Goal: Task Accomplishment & Management: Complete application form

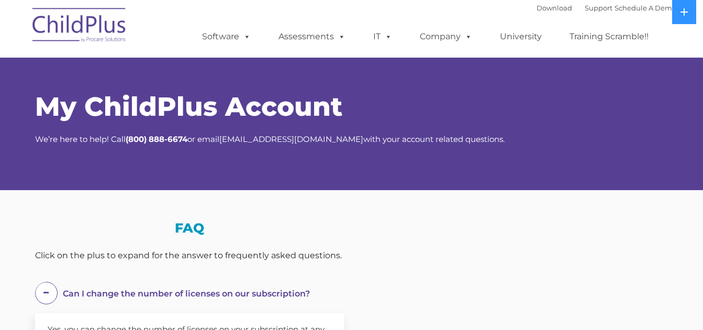
scroll to position [52, 0]
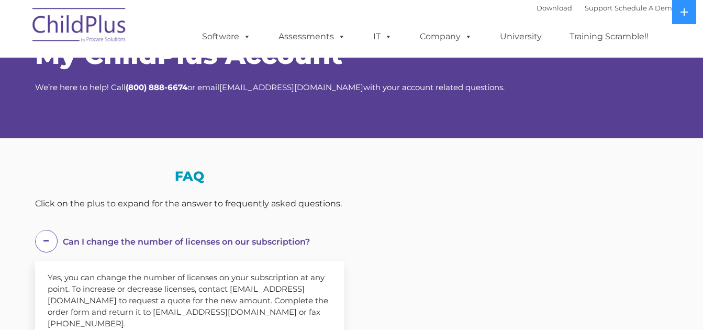
select select "MEDIUM"
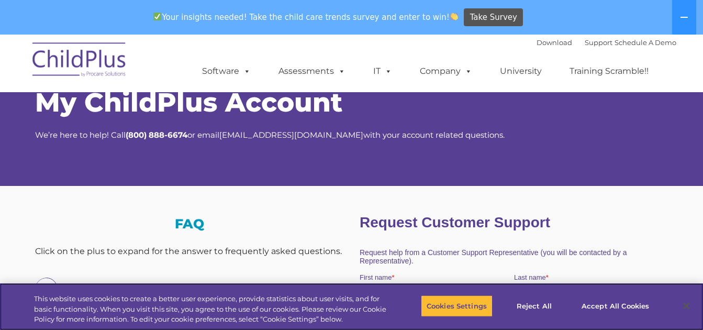
scroll to position [0, 0]
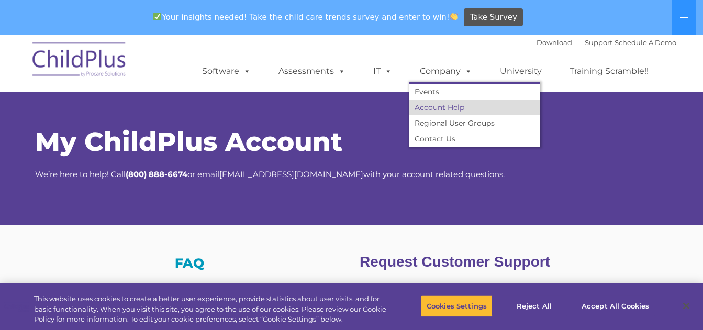
click at [430, 105] on link "Account Help" at bounding box center [474, 107] width 131 height 16
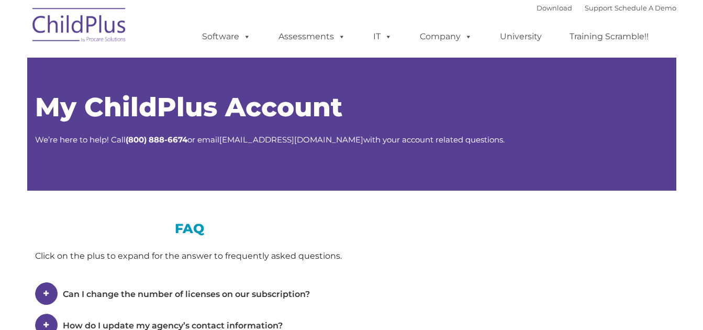
type input ""
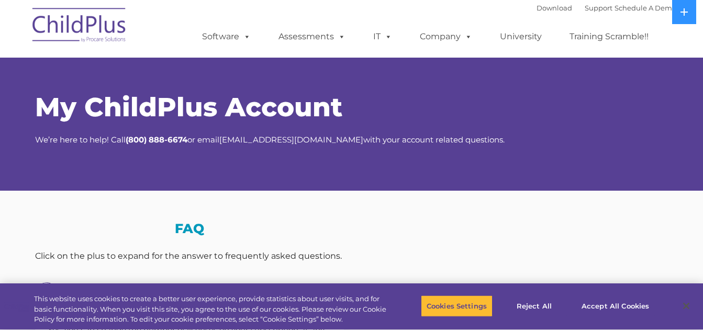
select select "MEDIUM"
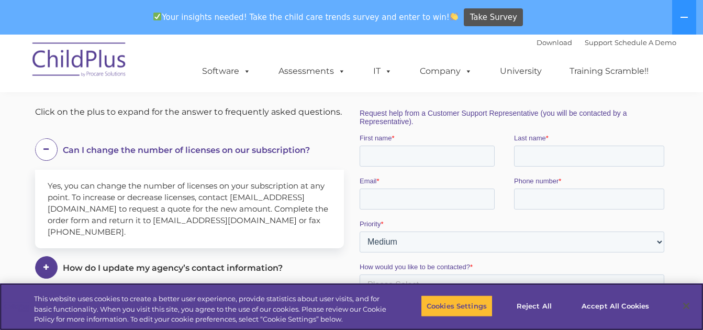
scroll to position [171, 0]
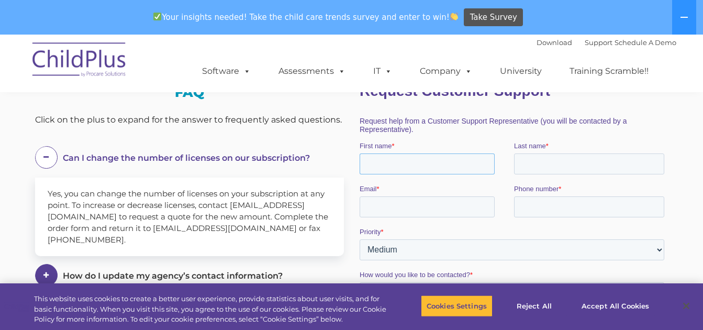
click at [403, 167] on input "First name *" at bounding box center [426, 163] width 135 height 21
type input "[PERSON_NAME]"
click at [526, 167] on input "Last name *" at bounding box center [588, 163] width 150 height 21
type input "[PERSON_NAME]"
click at [433, 204] on input "Email *" at bounding box center [426, 206] width 135 height 21
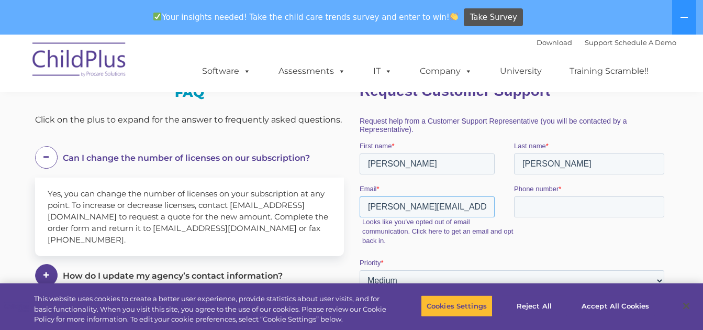
drag, startPoint x: 472, startPoint y: 208, endPoint x: 340, endPoint y: 205, distance: 132.4
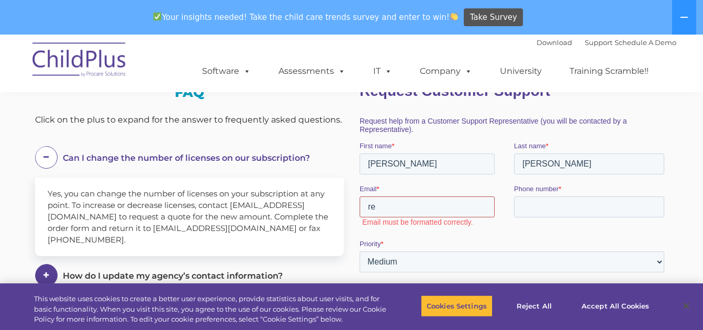
type input "[PERSON_NAME][EMAIL_ADDRESS][PERSON_NAME][DOMAIN_NAME]"
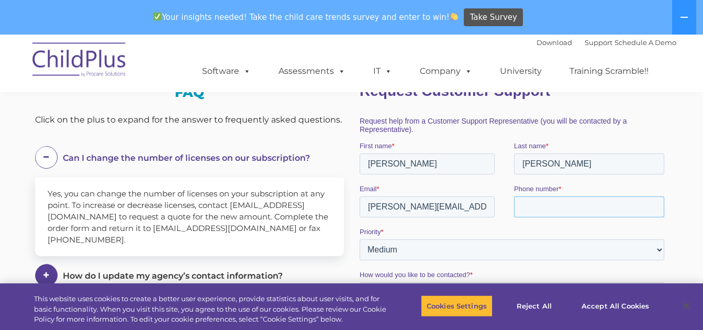
click at [531, 213] on input "Phone number *" at bounding box center [588, 206] width 150 height 21
type input "13346839574"
click at [422, 251] on select "Please Select Low Medium High" at bounding box center [511, 249] width 305 height 21
select select "HIGH"
click at [359, 239] on select "Please Select Low Medium High" at bounding box center [511, 249] width 305 height 21
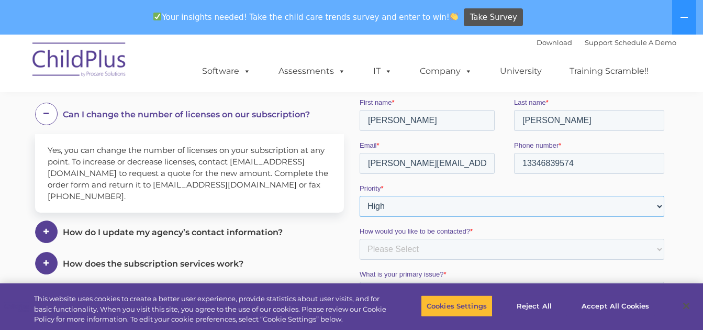
scroll to position [275, 0]
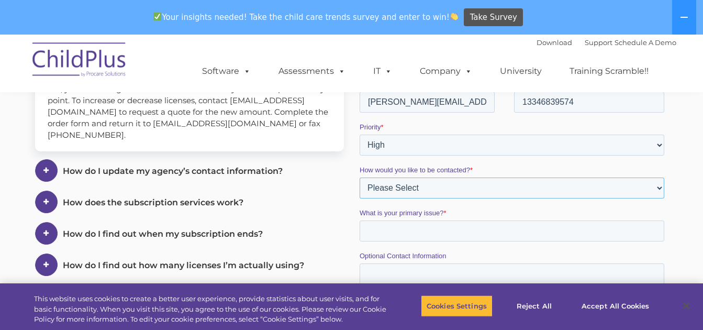
click at [424, 183] on select "Please Select Phone Email" at bounding box center [511, 187] width 305 height 21
select select "Email"
click at [359, 198] on select "Please Select Phone Email" at bounding box center [511, 187] width 305 height 21
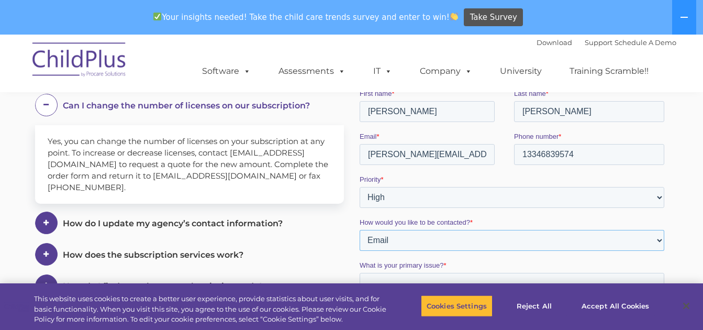
scroll to position [328, 0]
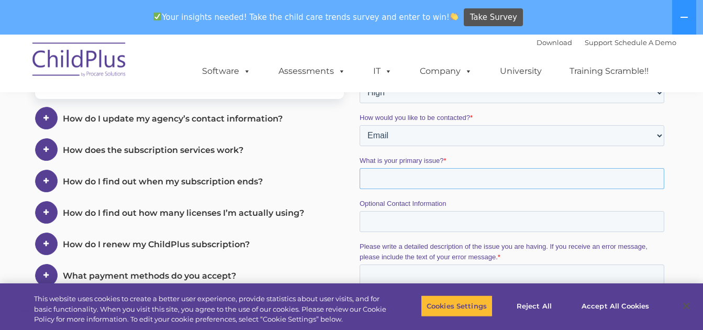
click at [419, 183] on input "What is your primary issue? *" at bounding box center [511, 178] width 305 height 21
click at [452, 178] on input "How do you assigned /in Kind" at bounding box center [511, 178] width 305 height 21
click at [481, 184] on input "How do you assigned In Kind" at bounding box center [511, 178] width 305 height 21
click at [514, 180] on input "How do you assign In Kind to a person" at bounding box center [511, 178] width 305 height 21
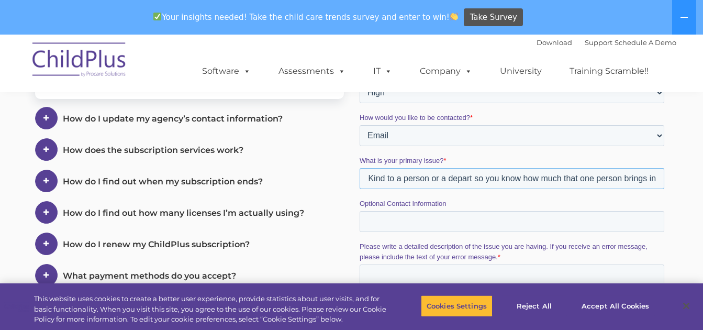
click at [468, 181] on input "How do you assign In Kind to a person or a depart so you know how much that one…" at bounding box center [511, 178] width 305 height 21
click at [652, 181] on input "How do you assign In Kind to a person or a department so you know how much that…" at bounding box center [511, 178] width 305 height 21
type input "How do you assign In Kind to a person or a department so you know how much that…"
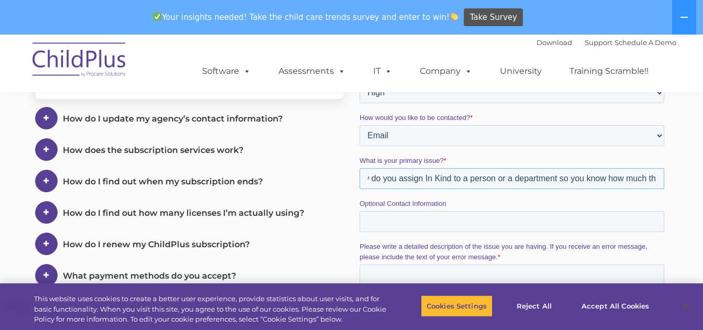
scroll to position [0, 0]
drag, startPoint x: 657, startPoint y: 179, endPoint x: 323, endPoint y: 155, distance: 334.7
click at [359, 155] on html "Request Customer Support Request help from a Customer Support Representative (y…" at bounding box center [513, 166] width 309 height 501
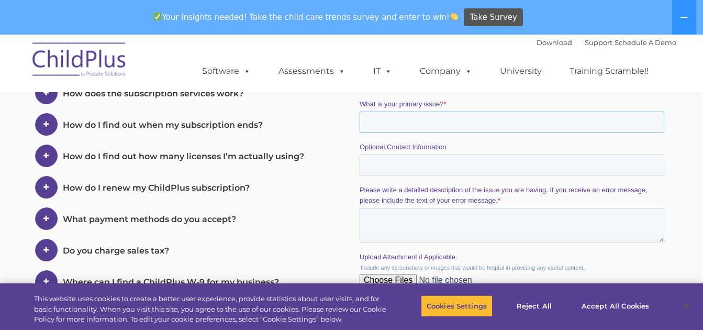
scroll to position [432, 0]
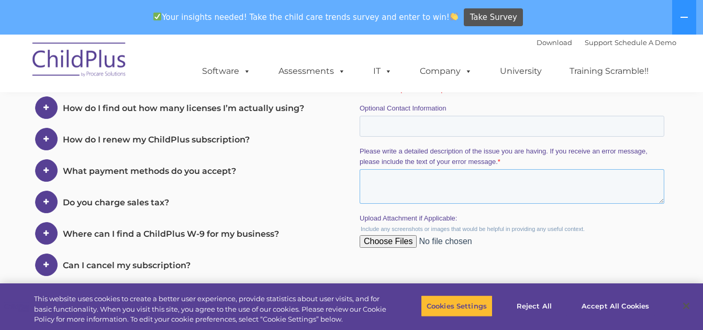
click at [388, 184] on textarea "Please write a detailed description of the issue you are having. If you receive…" at bounding box center [511, 186] width 305 height 35
paste textarea "How do you assign In Kind to a person or a department so you know how much that…"
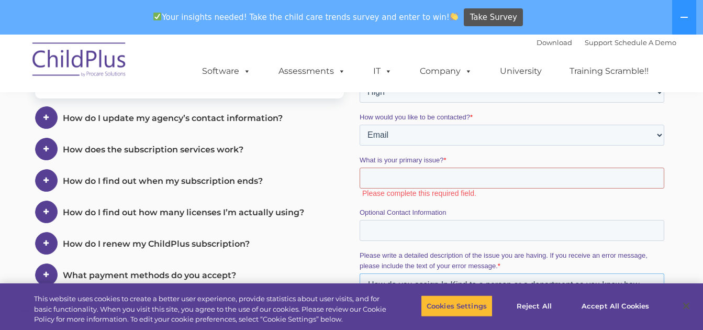
scroll to position [328, 0]
type textarea "How do you assign In Kind to a person or a department so you know how much that…"
drag, startPoint x: 392, startPoint y: 179, endPoint x: 394, endPoint y: 171, distance: 8.5
click at [392, 179] on input "What is your primary issue? *" at bounding box center [511, 178] width 305 height 21
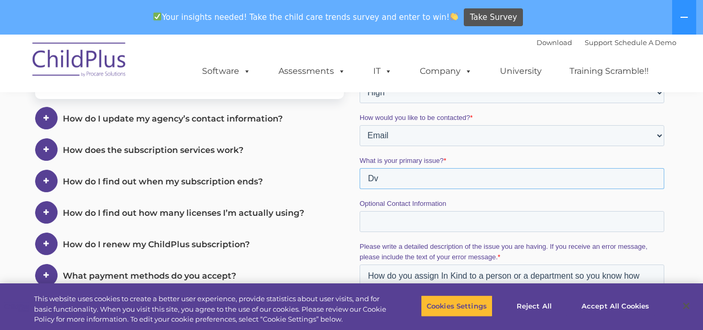
type input "D"
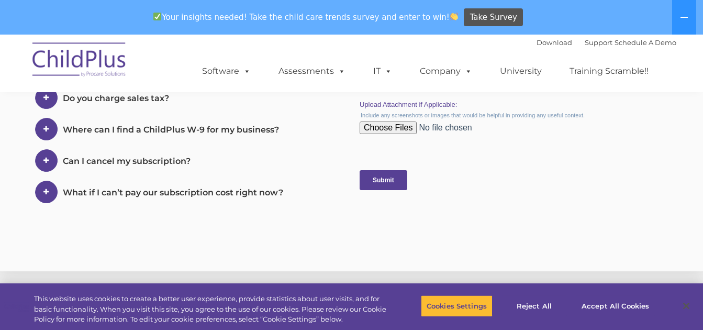
scroll to position [537, 0]
type input "In Kind Division"
click at [382, 187] on input "Submit" at bounding box center [383, 180] width 48 height 20
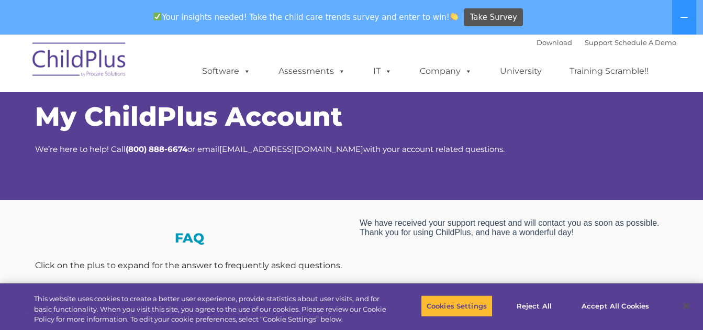
scroll to position [0, 0]
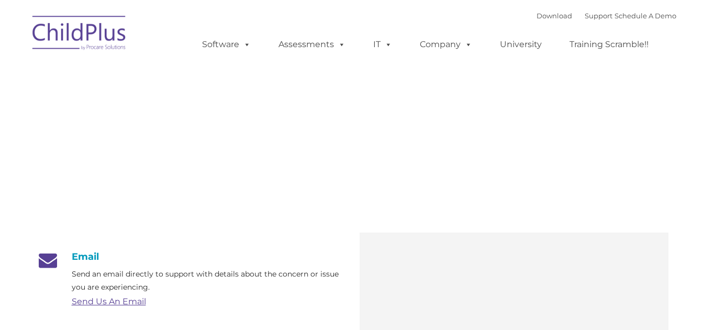
type input ""
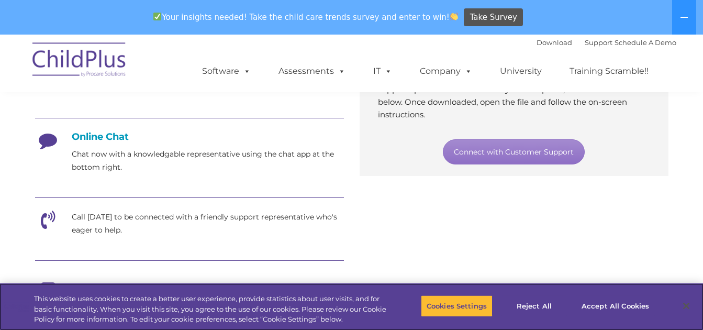
scroll to position [265, 0]
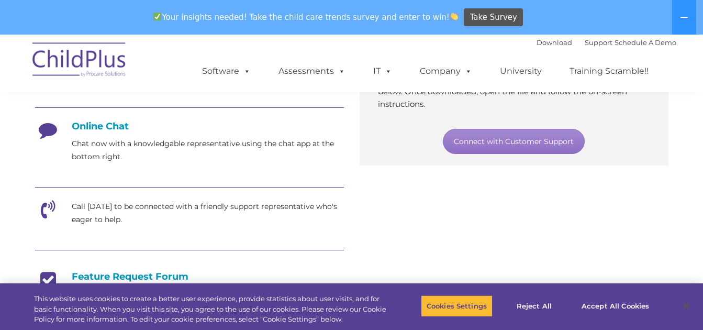
click at [79, 131] on h4 "Online Chat" at bounding box center [189, 126] width 309 height 12
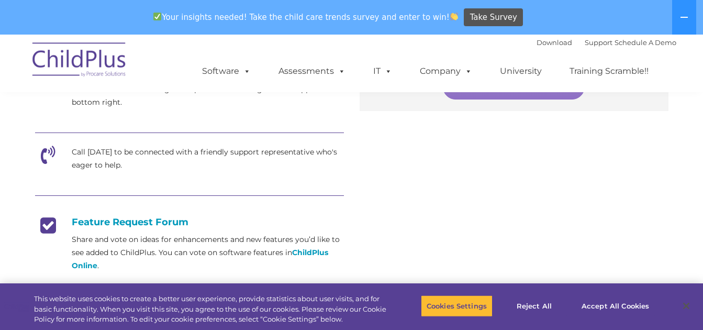
scroll to position [313, 0]
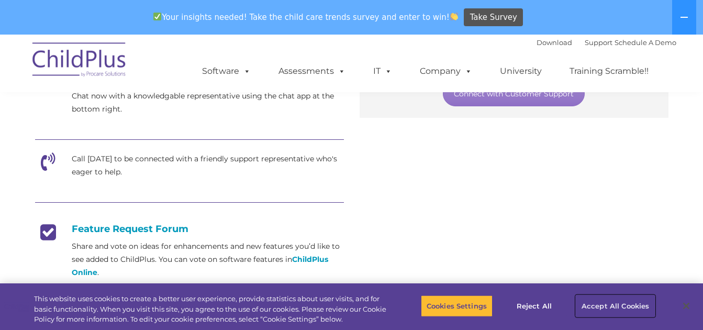
click at [624, 306] on button "Accept All Cookies" at bounding box center [615, 306] width 79 height 22
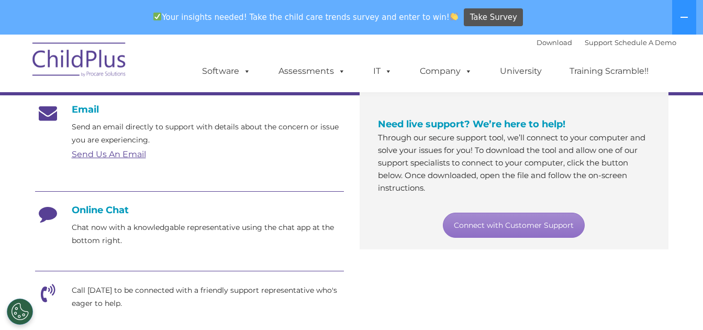
scroll to position [156, 0]
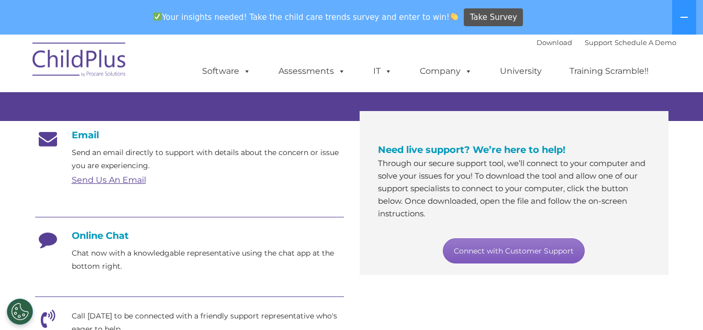
click at [475, 247] on link "Connect with Customer Support" at bounding box center [514, 250] width 142 height 25
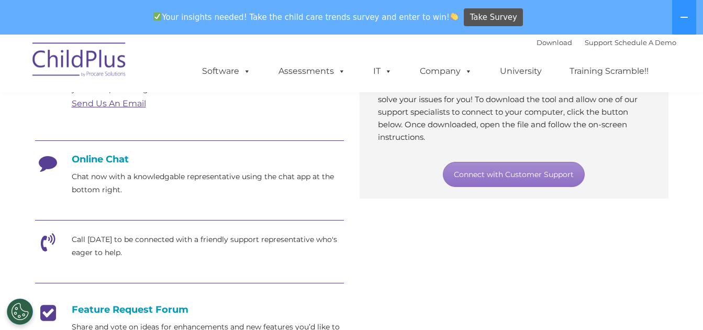
scroll to position [221, 0]
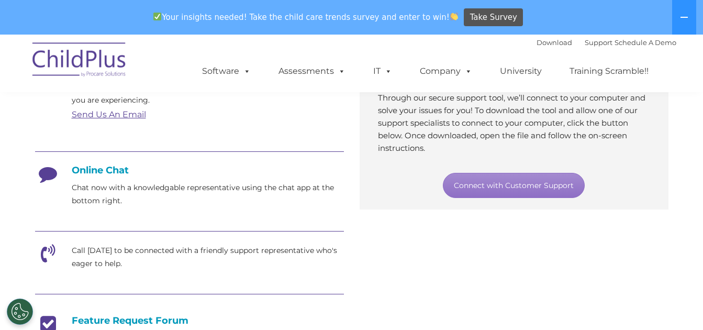
click at [659, 233] on div "Email Send an email directly to support with details about the concern or issue…" at bounding box center [351, 266] width 649 height 420
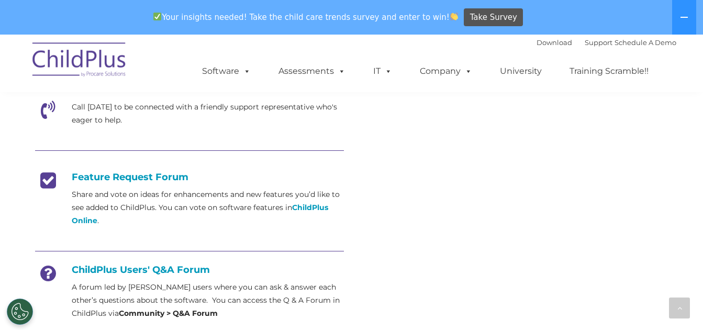
scroll to position [735, 0]
